Goal: Task Accomplishment & Management: Manage account settings

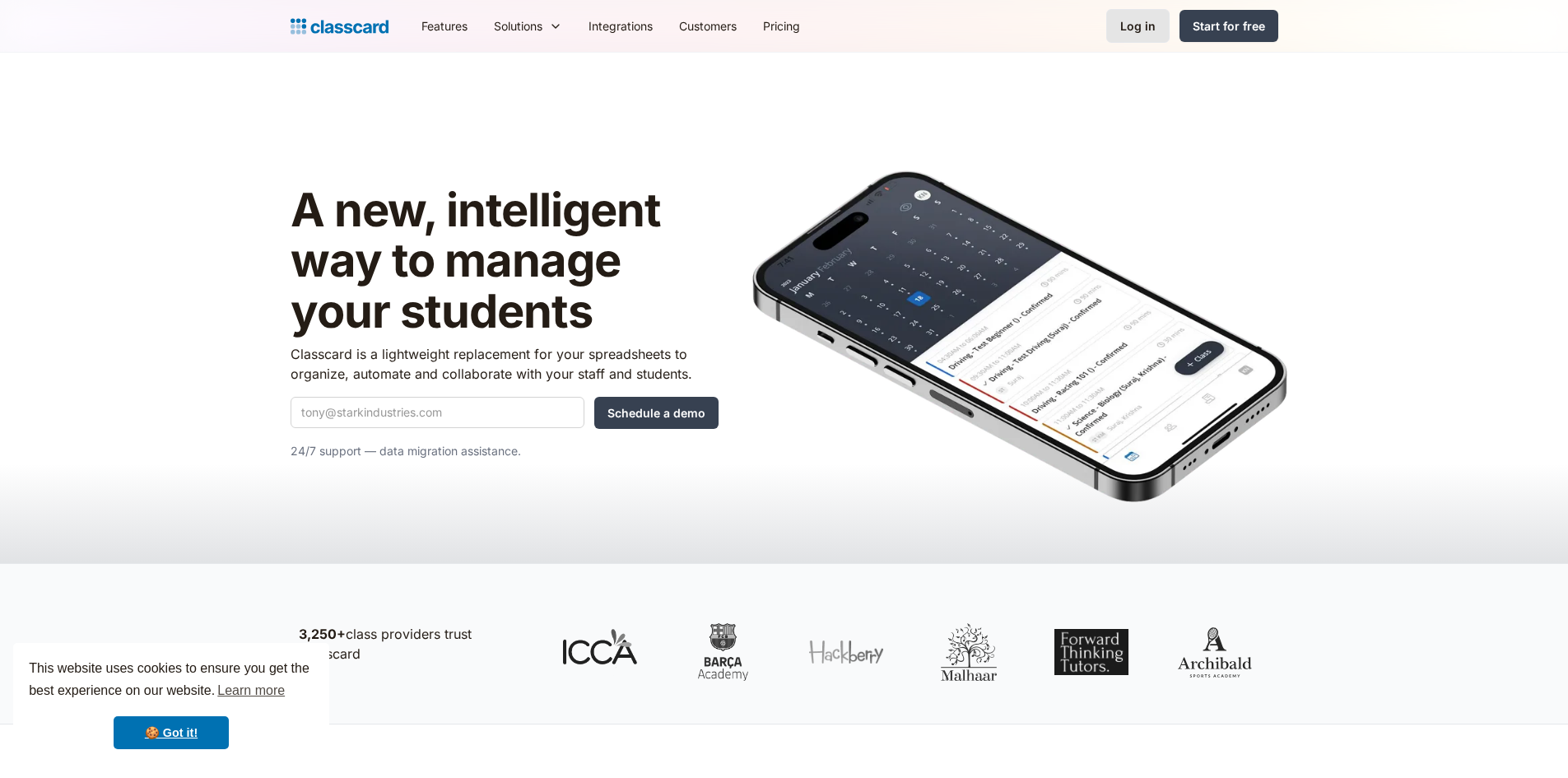
click at [1109, 23] on link "Log in" at bounding box center [1139, 26] width 63 height 33
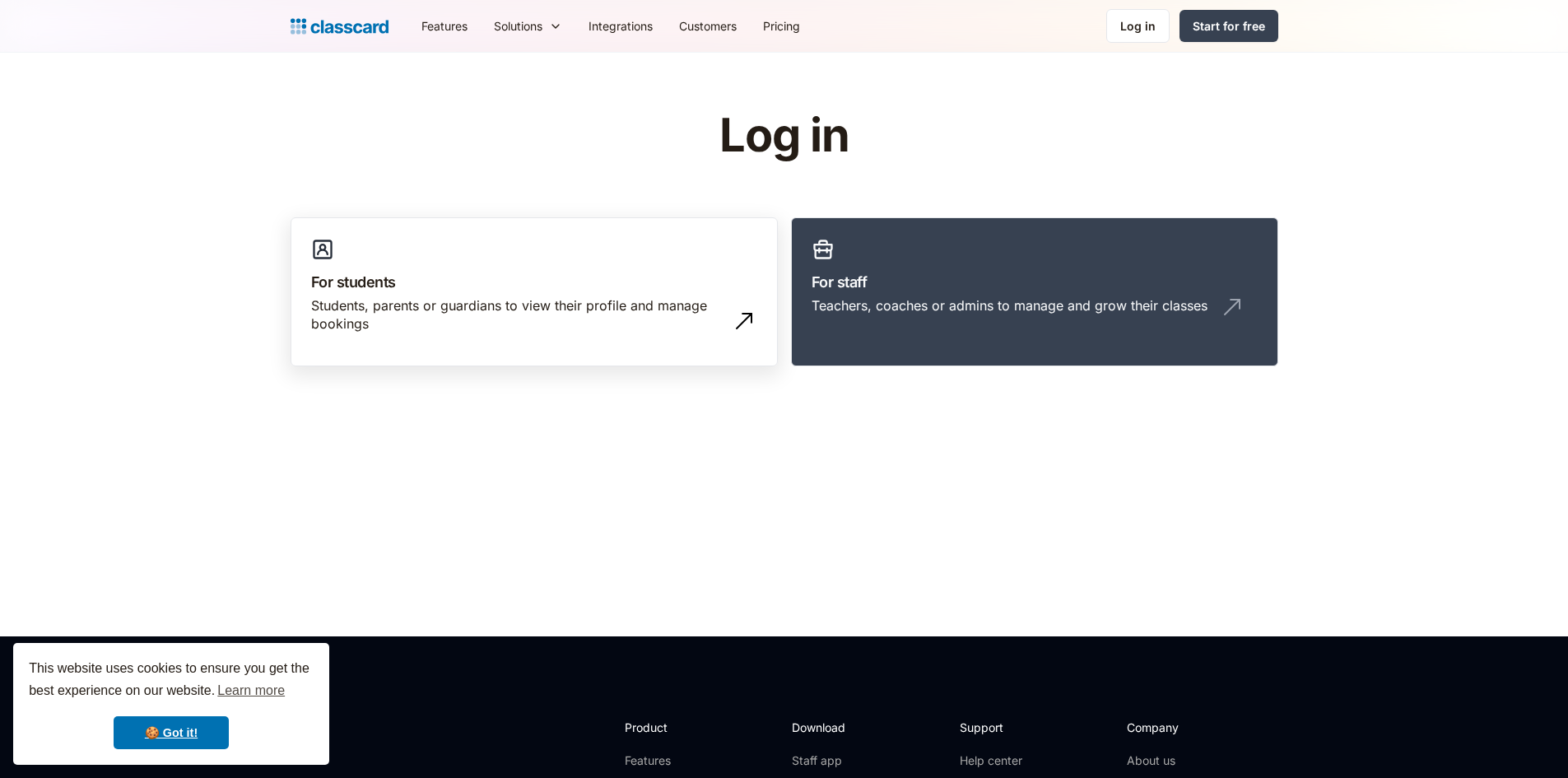
drag, startPoint x: 963, startPoint y: 315, endPoint x: 495, endPoint y: 348, distance: 469.2
click at [963, 314] on div "Teachers, coaches or admins to manage and grow their classes" at bounding box center [1035, 312] width 446 height 31
